Goal: Navigation & Orientation: Find specific page/section

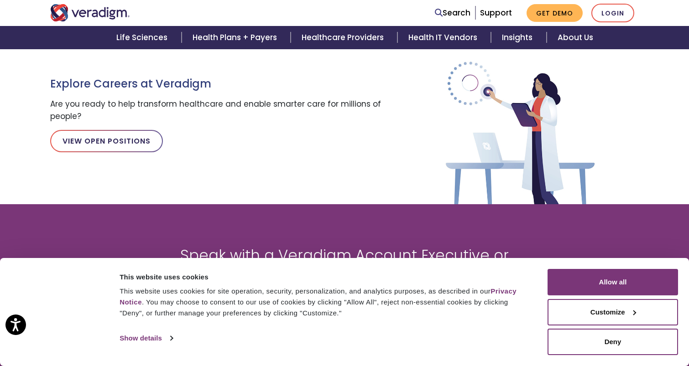
scroll to position [1069, 0]
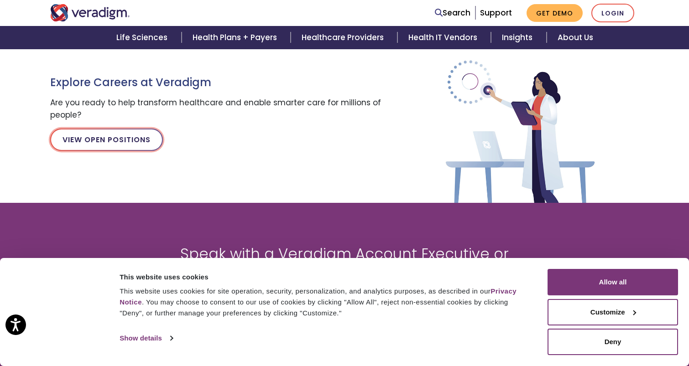
click at [144, 140] on link "View Open Positions" at bounding box center [106, 140] width 113 height 22
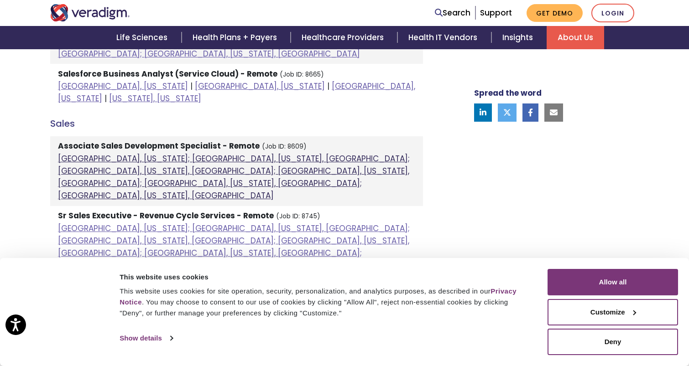
scroll to position [735, 0]
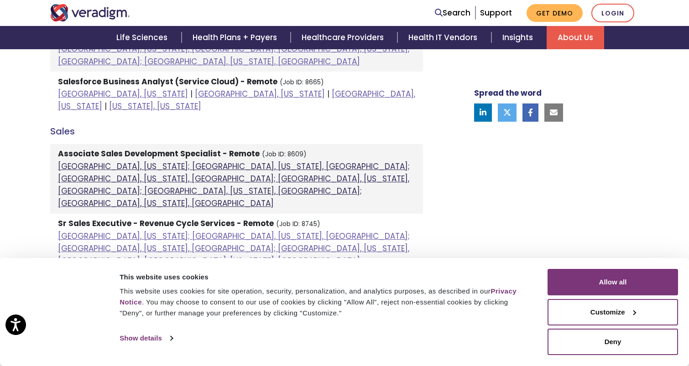
click at [76, 161] on link "[GEOGRAPHIC_DATA], [US_STATE]; [GEOGRAPHIC_DATA], [US_STATE], [GEOGRAPHIC_DATA]…" at bounding box center [234, 185] width 352 height 48
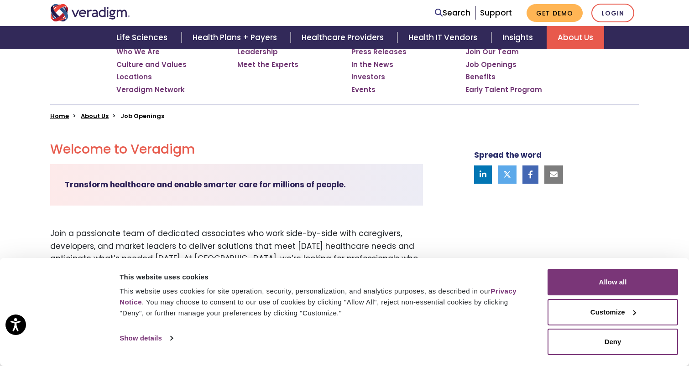
scroll to position [0, 0]
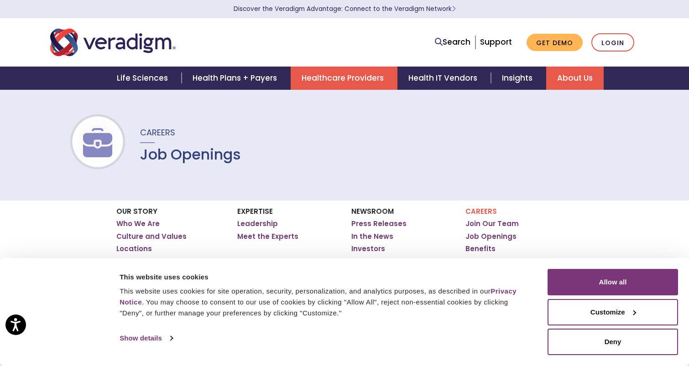
click at [345, 81] on link "Healthcare Providers" at bounding box center [344, 78] width 107 height 23
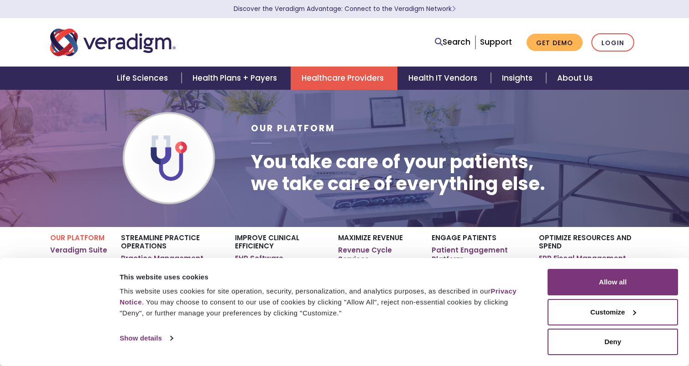
click at [345, 82] on link "Healthcare Providers" at bounding box center [344, 78] width 107 height 23
click at [563, 340] on button "Deny" at bounding box center [613, 342] width 131 height 26
